Goal: Use online tool/utility

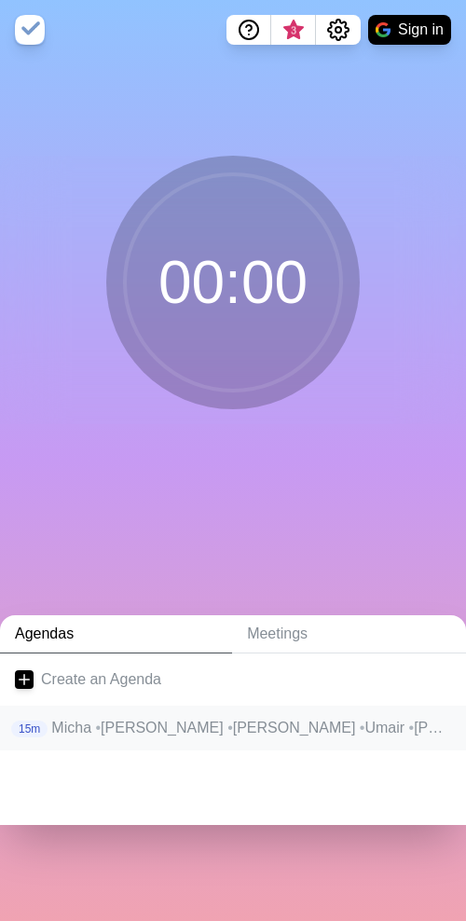
click at [119, 734] on p "Micha • [PERSON_NAME] • [PERSON_NAME] • [PERSON_NAME] • [PERSON_NAME]" at bounding box center [251, 728] width 400 height 22
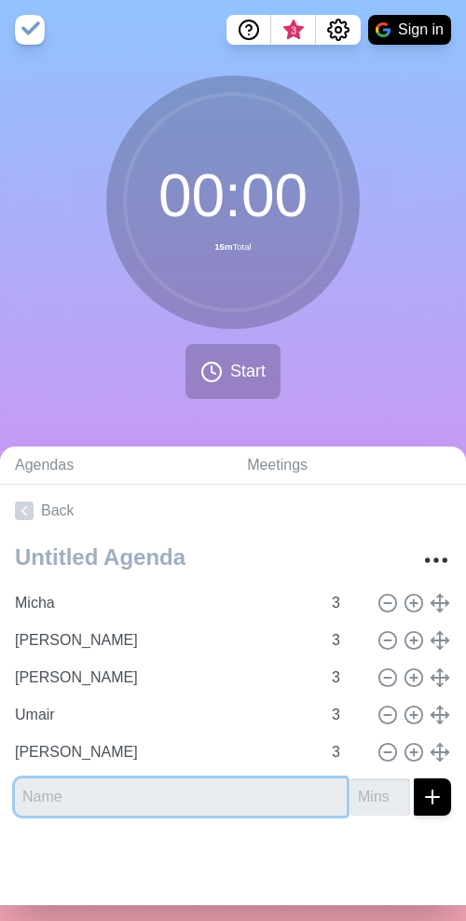
click at [138, 795] on input "text" at bounding box center [181, 796] width 332 height 37
type input "[PERSON_NAME]"
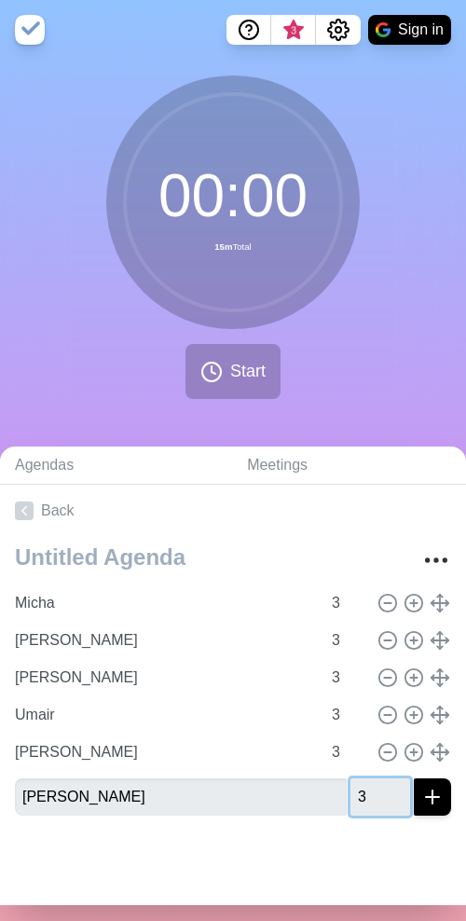
type input "3"
click at [441, 798] on icon "submit" at bounding box center [432, 797] width 22 height 22
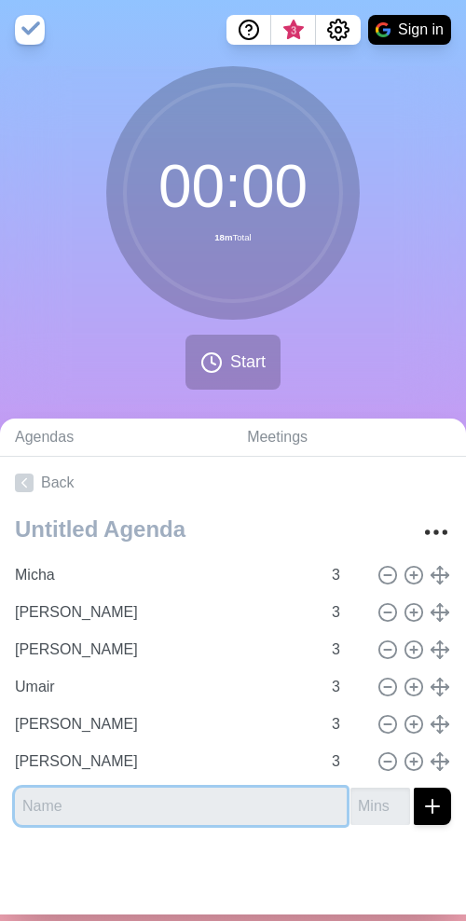
click at [144, 816] on input "text" at bounding box center [181, 805] width 332 height 37
type input "Jan"
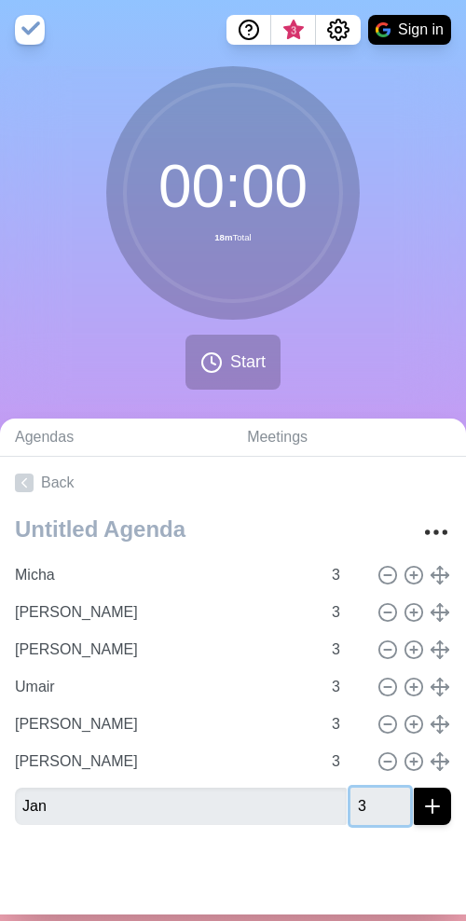
type input "3"
click at [433, 806] on line "submit" at bounding box center [432, 806] width 13 height 0
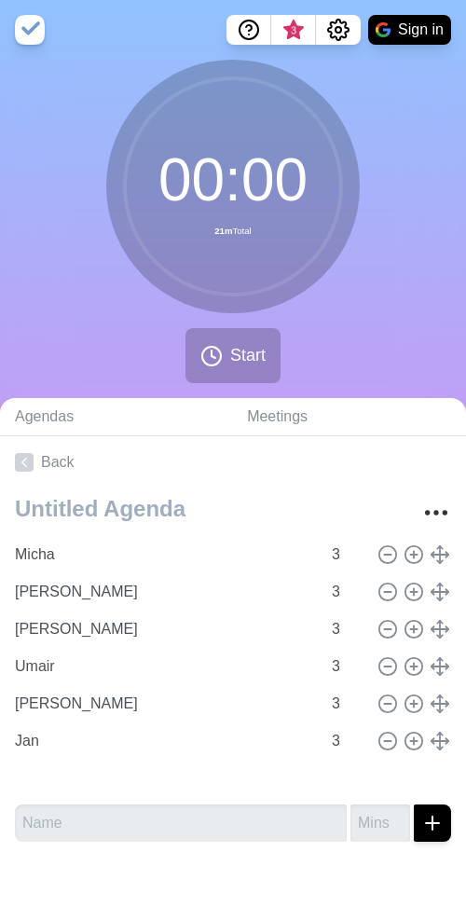
type input "Jan"
type input "[PERSON_NAME]"
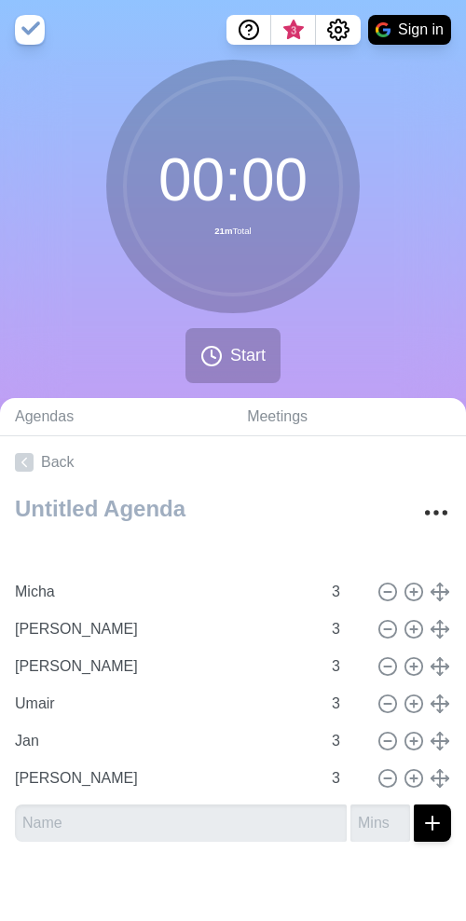
type input "[PERSON_NAME]"
type input "Micha"
type input "[PERSON_NAME]"
type input "Umair"
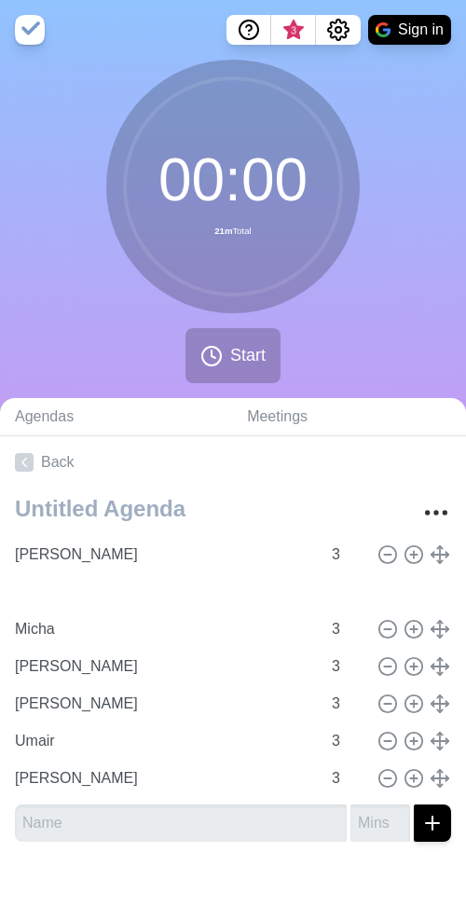
type input "Jan"
type input "Micha"
type input "[PERSON_NAME]"
type input "Umair"
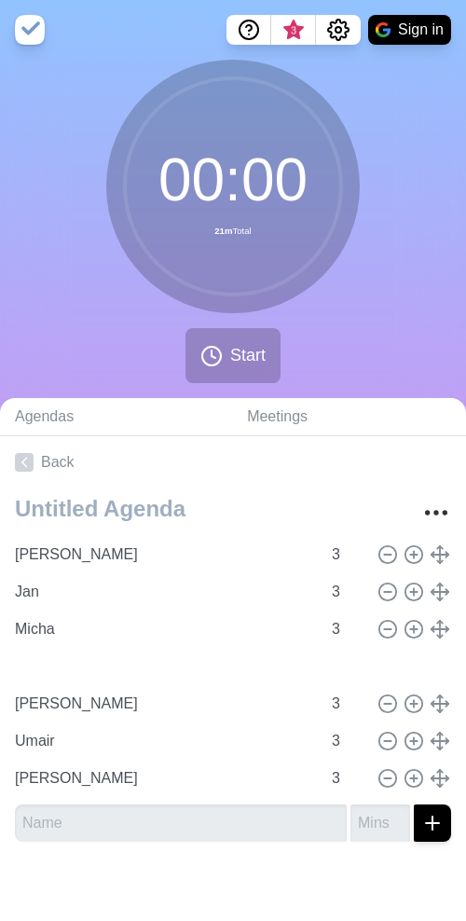
type input "[PERSON_NAME]"
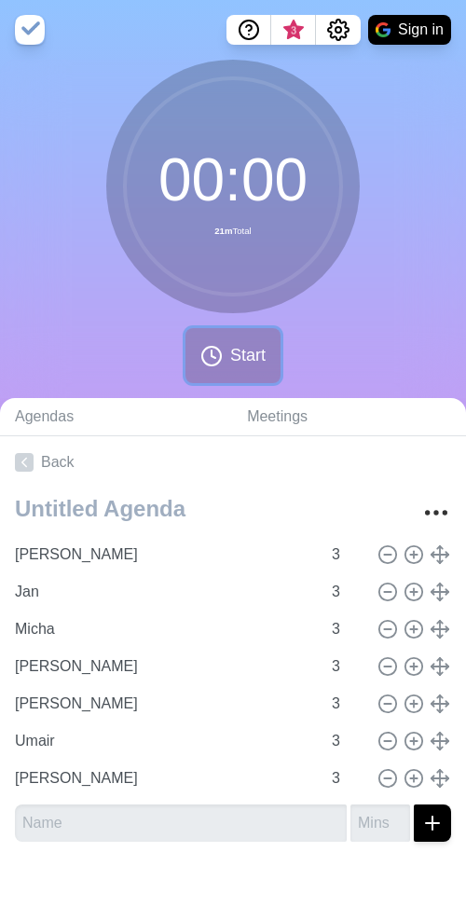
click at [229, 342] on button "Start" at bounding box center [232, 355] width 95 height 55
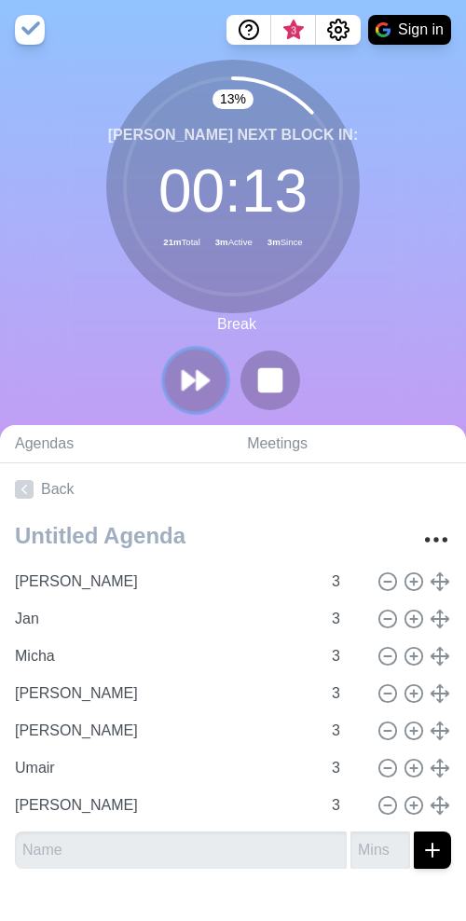
click at [205, 373] on icon at bounding box center [196, 380] width 32 height 32
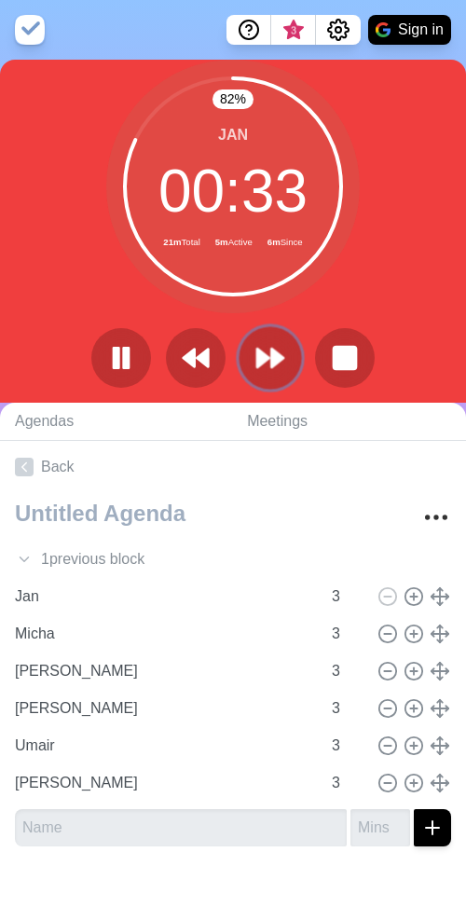
click at [277, 364] on icon at bounding box center [270, 358] width 32 height 32
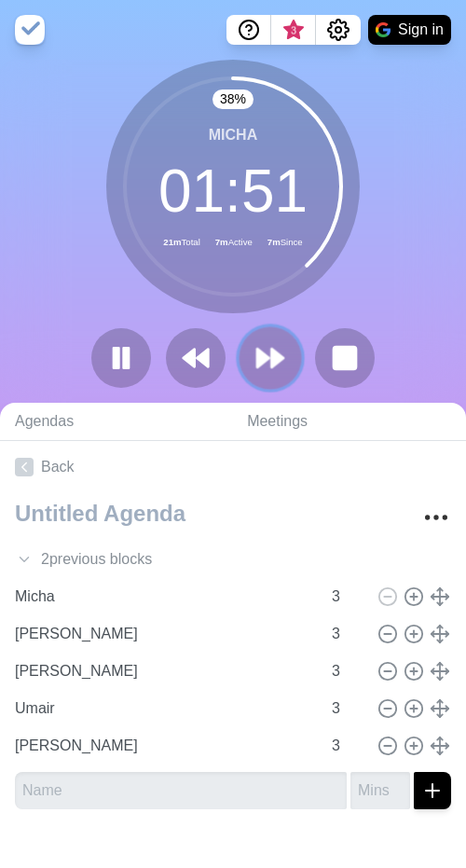
click at [275, 347] on icon at bounding box center [270, 358] width 32 height 32
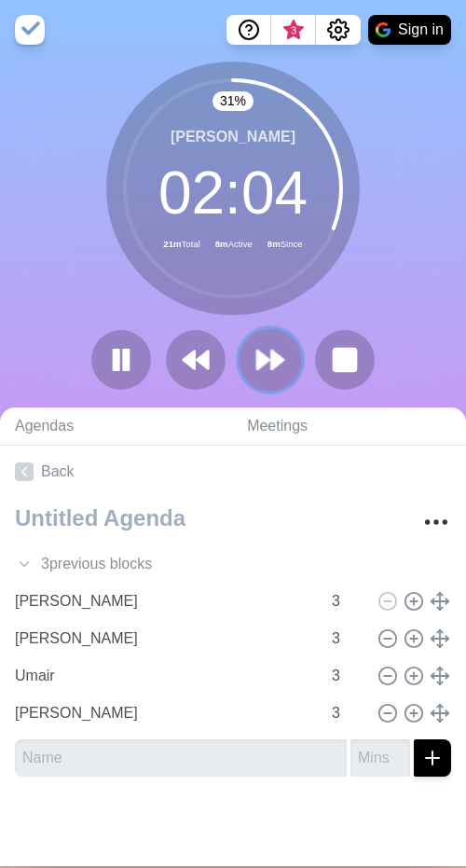
click at [275, 347] on icon at bounding box center [270, 360] width 32 height 32
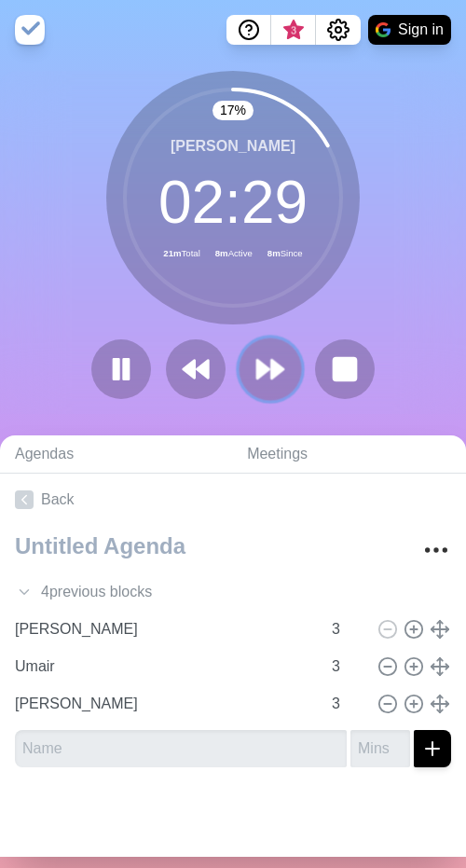
click at [276, 365] on polygon at bounding box center [277, 369] width 12 height 19
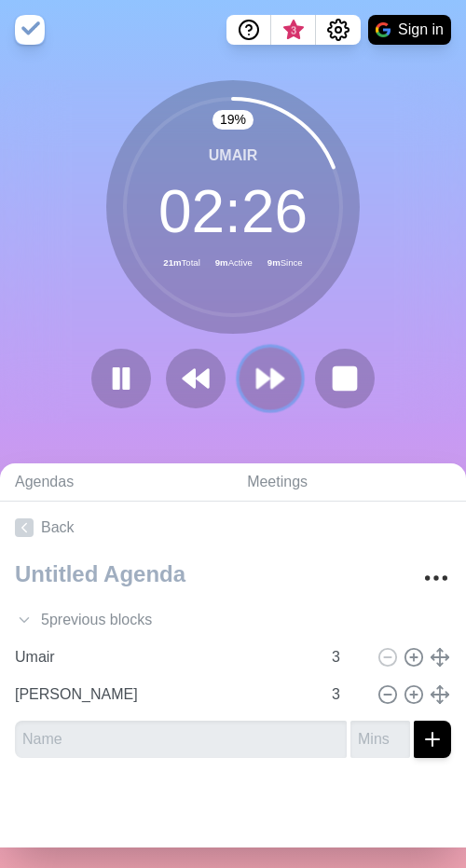
click at [267, 373] on icon at bounding box center [270, 378] width 32 height 32
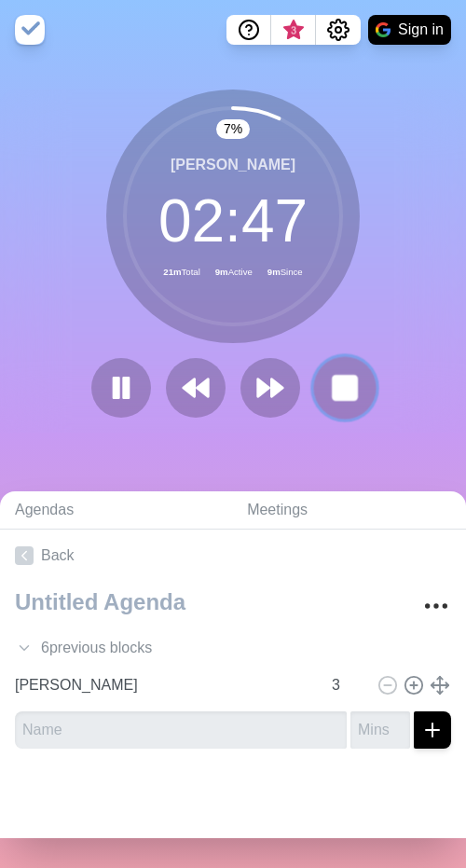
click at [346, 380] on rect at bounding box center [344, 387] width 23 height 23
